Goal: Communication & Community: Answer question/provide support

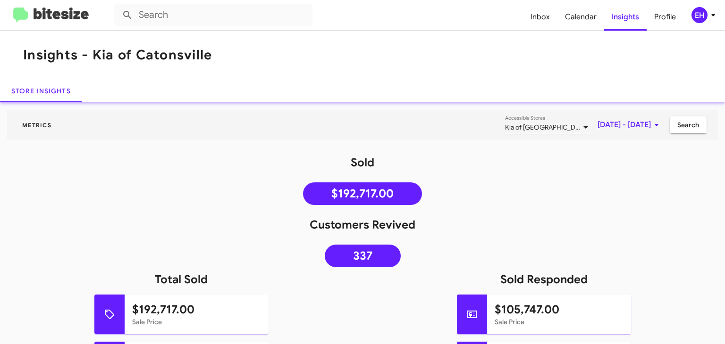
scroll to position [301, 0]
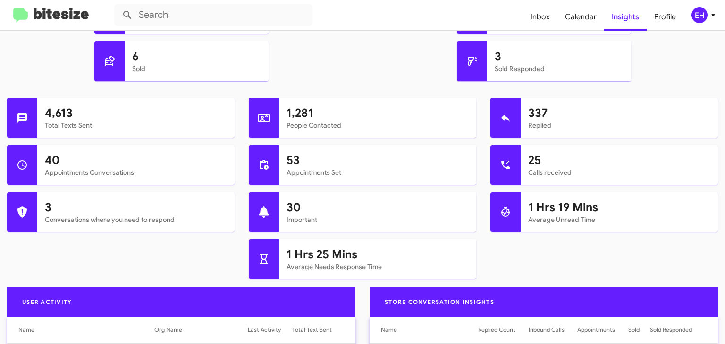
click at [291, 69] on div "6 Sold" at bounding box center [181, 65] width 377 height 47
click at [540, 16] on span "Inbox" at bounding box center [540, 16] width 34 height 27
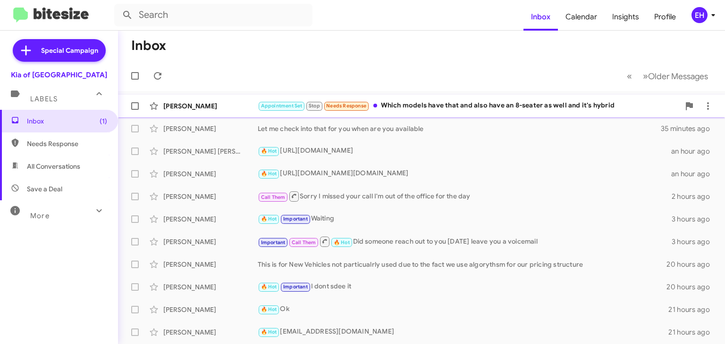
click at [494, 104] on div "Appointment Set Stop Needs Response Which models have that and also have an 8-s…" at bounding box center [469, 105] width 422 height 11
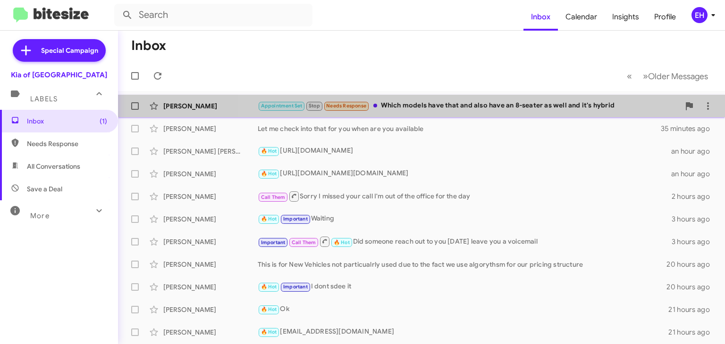
click at [494, 104] on div "Appointment Set Stop Needs Response Which models have that and also have an 8-s…" at bounding box center [469, 105] width 422 height 11
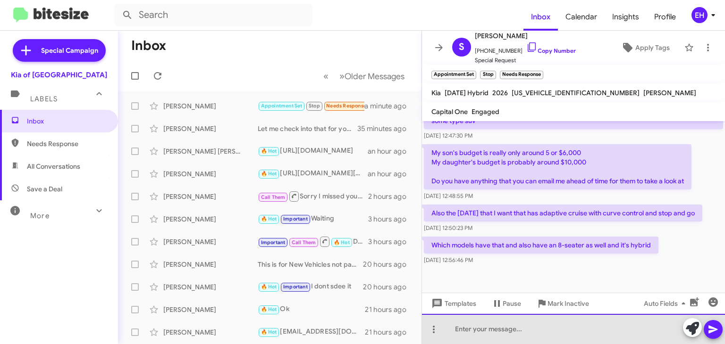
click at [474, 334] on div at bounding box center [573, 329] width 303 height 30
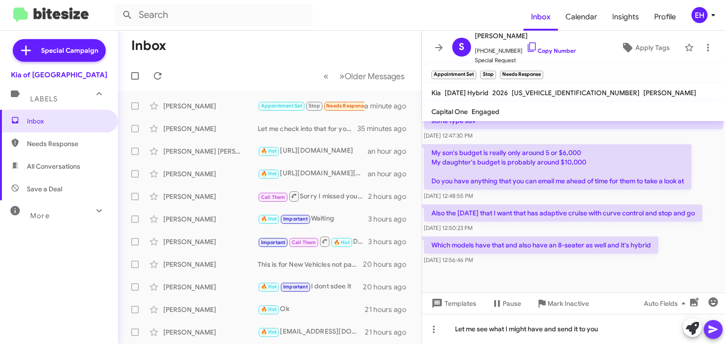
click at [712, 330] on icon at bounding box center [712, 329] width 11 height 11
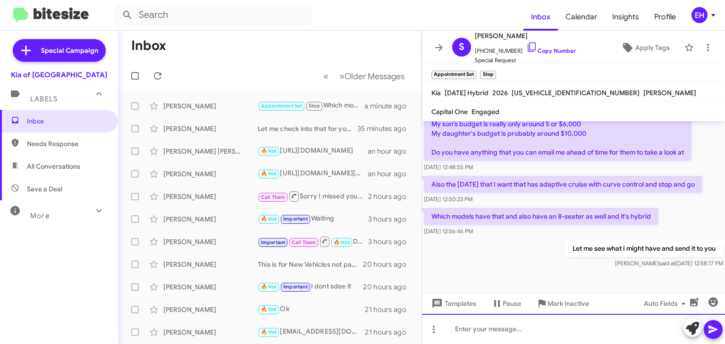
scroll to position [889, 0]
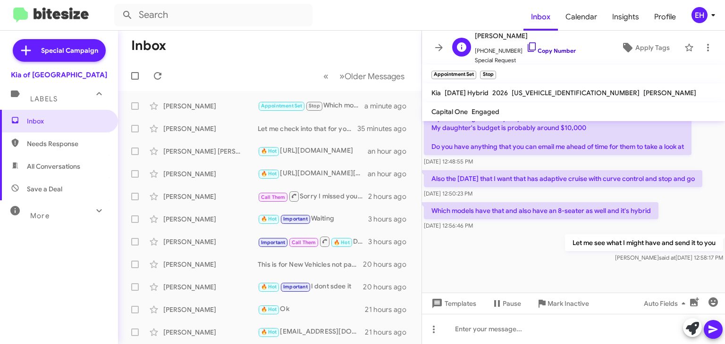
click at [552, 50] on link "Copy Number" at bounding box center [551, 50] width 50 height 7
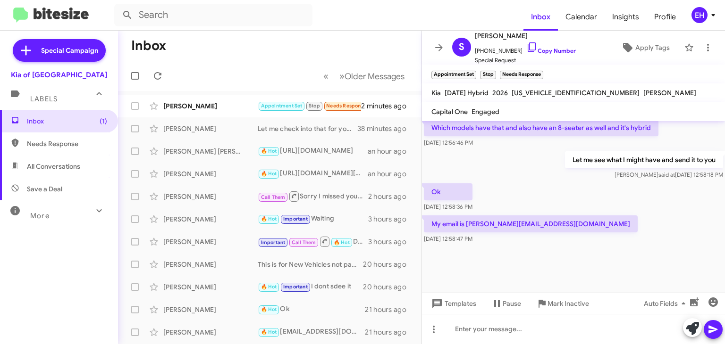
scroll to position [861, 0]
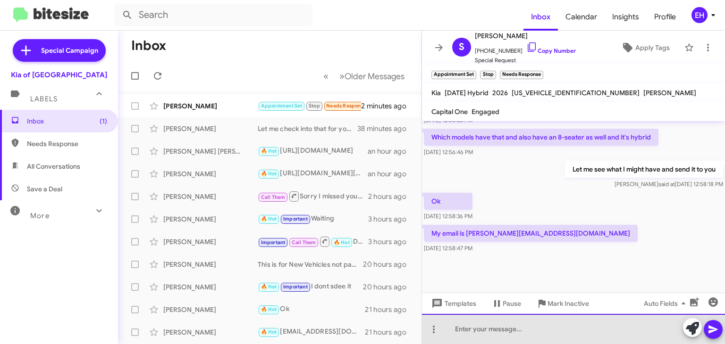
click at [540, 327] on div at bounding box center [573, 329] width 303 height 30
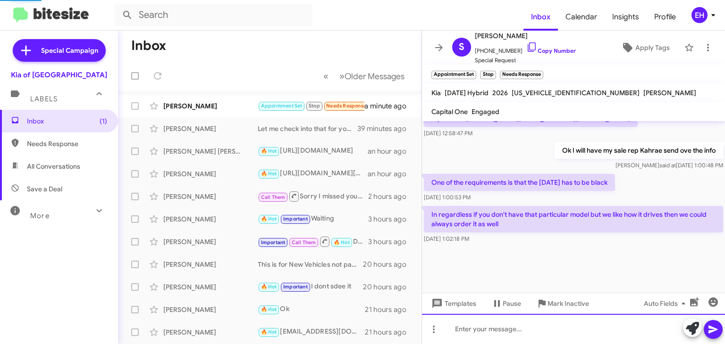
scroll to position [776, 0]
